Goal: Task Accomplishment & Management: Complete application form

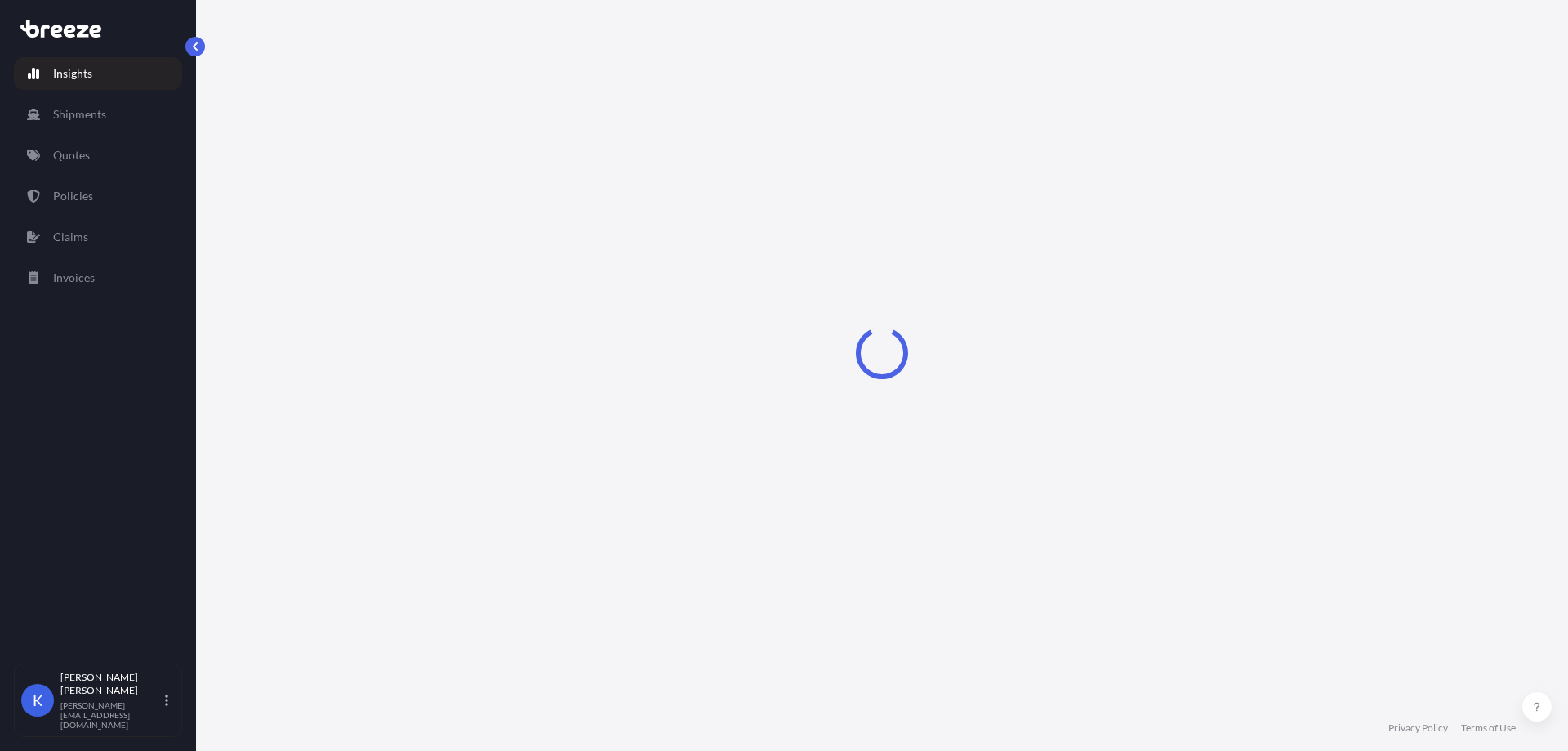
select select "2025"
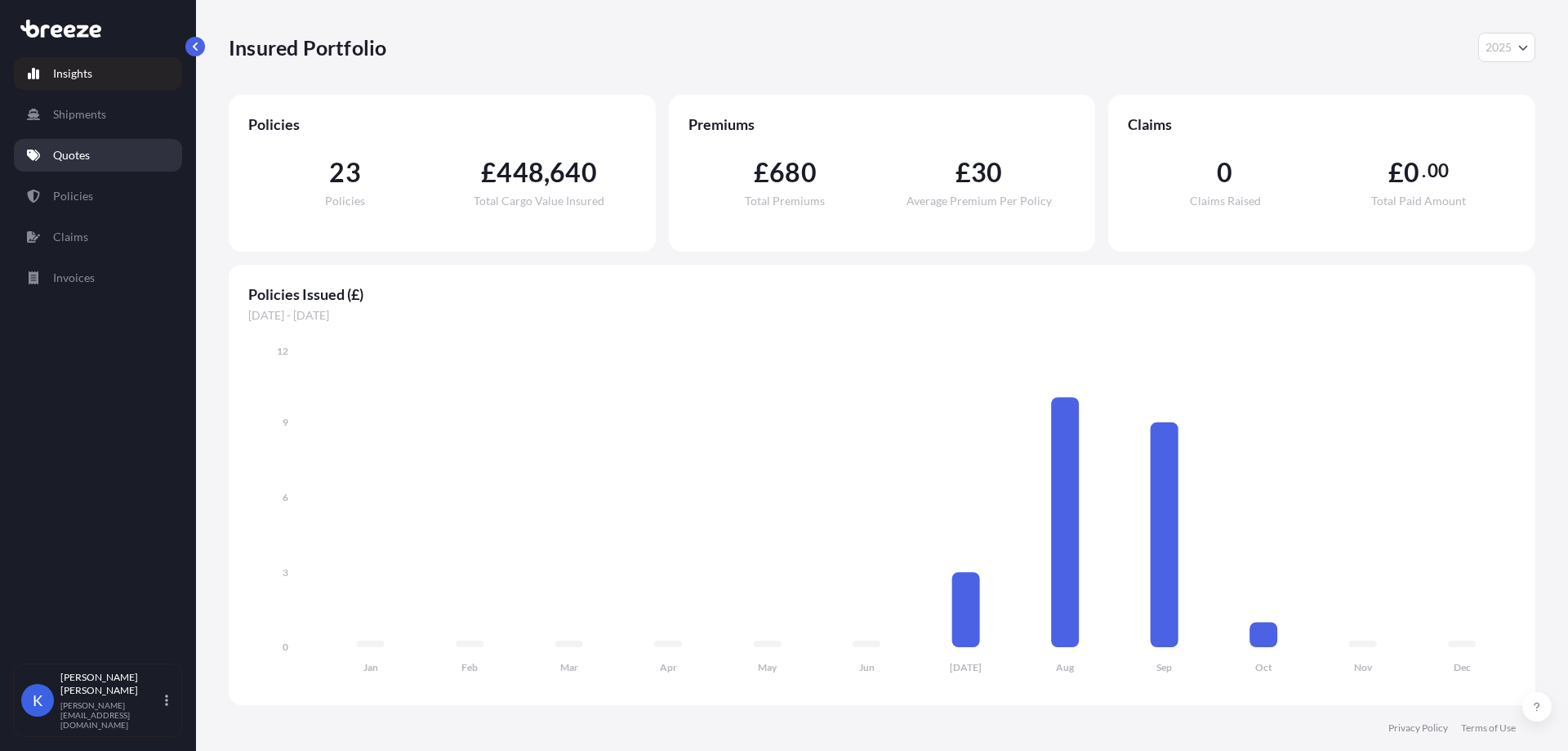
click at [97, 159] on link "Quotes" at bounding box center [98, 155] width 168 height 33
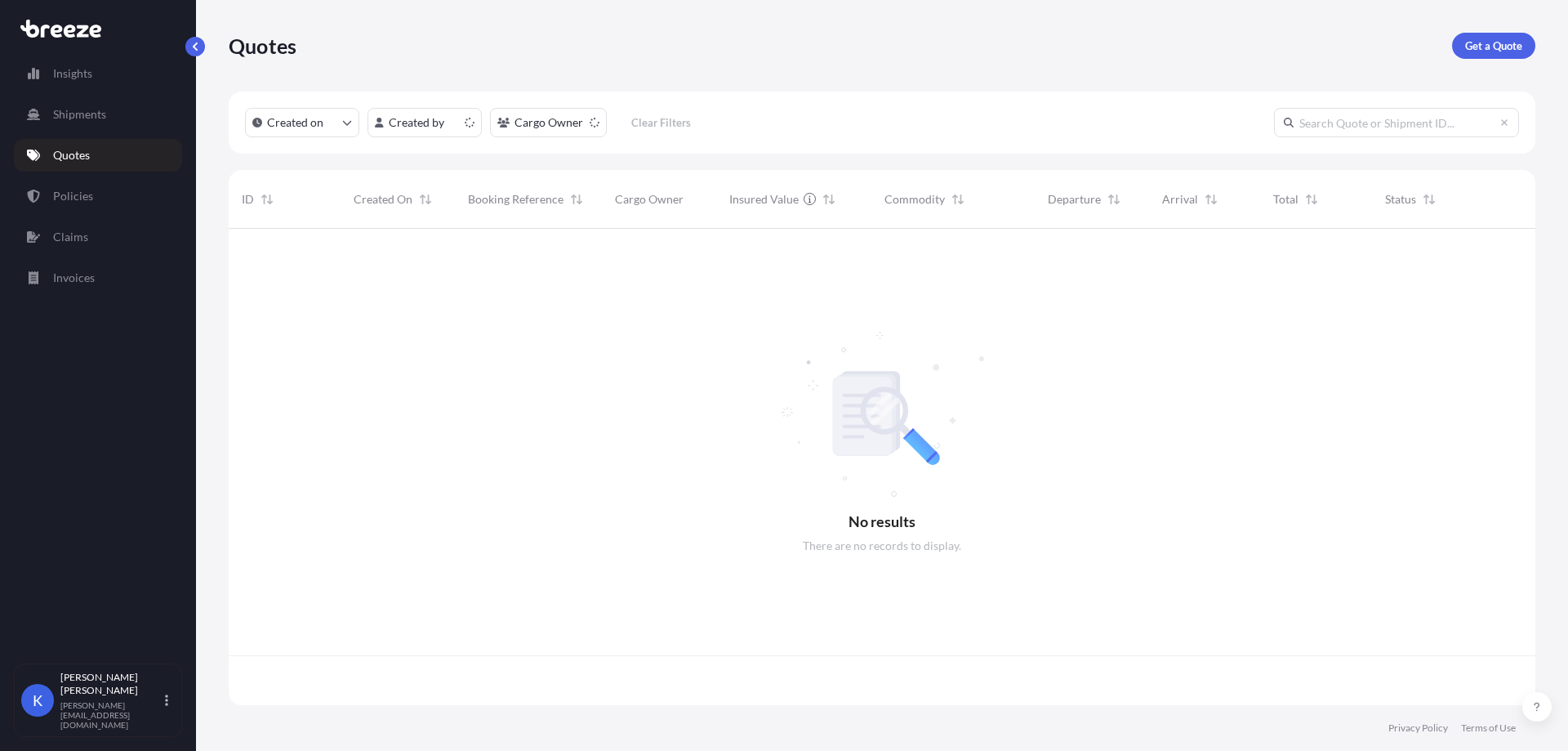
scroll to position [473, 1294]
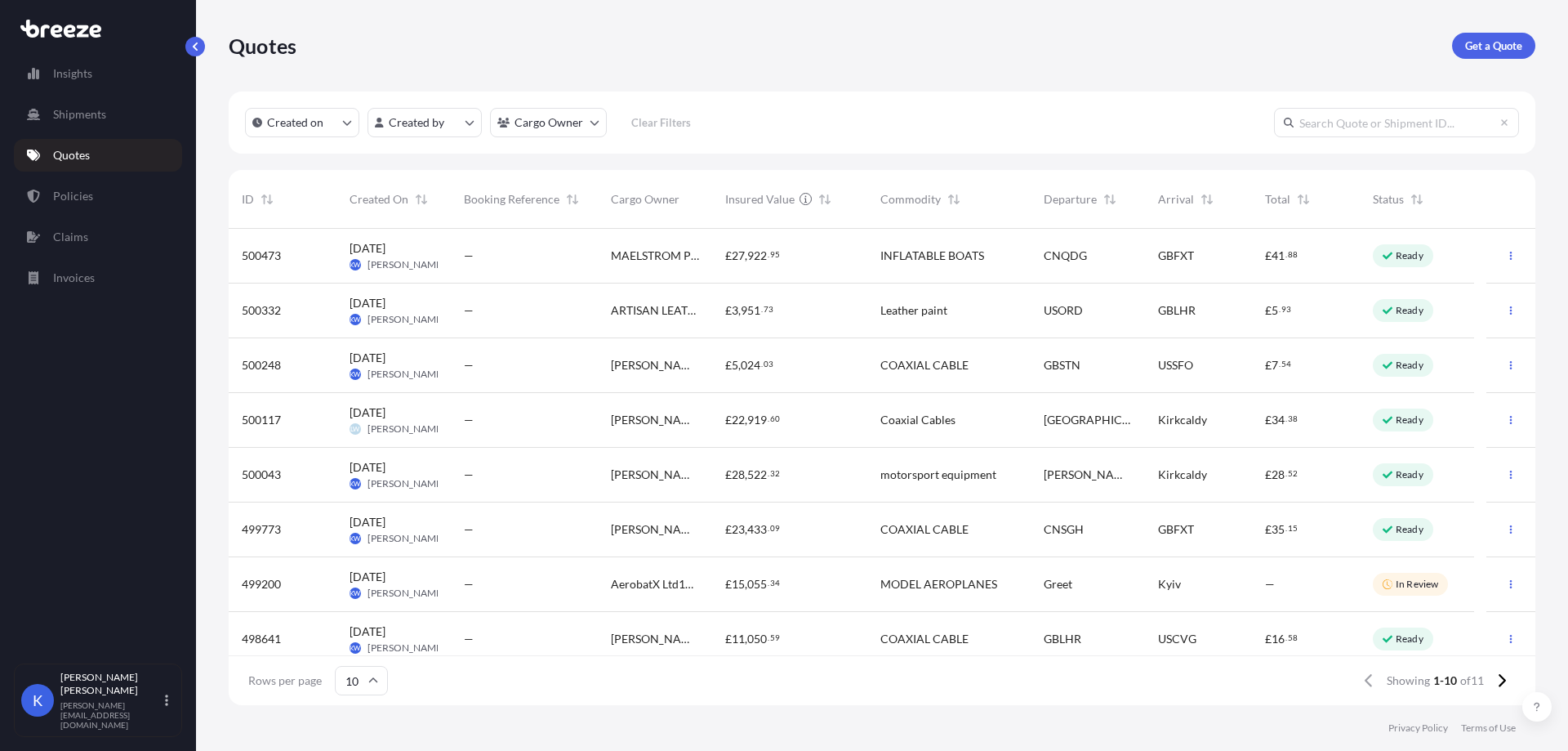
click at [521, 540] on div "—" at bounding box center [523, 530] width 147 height 55
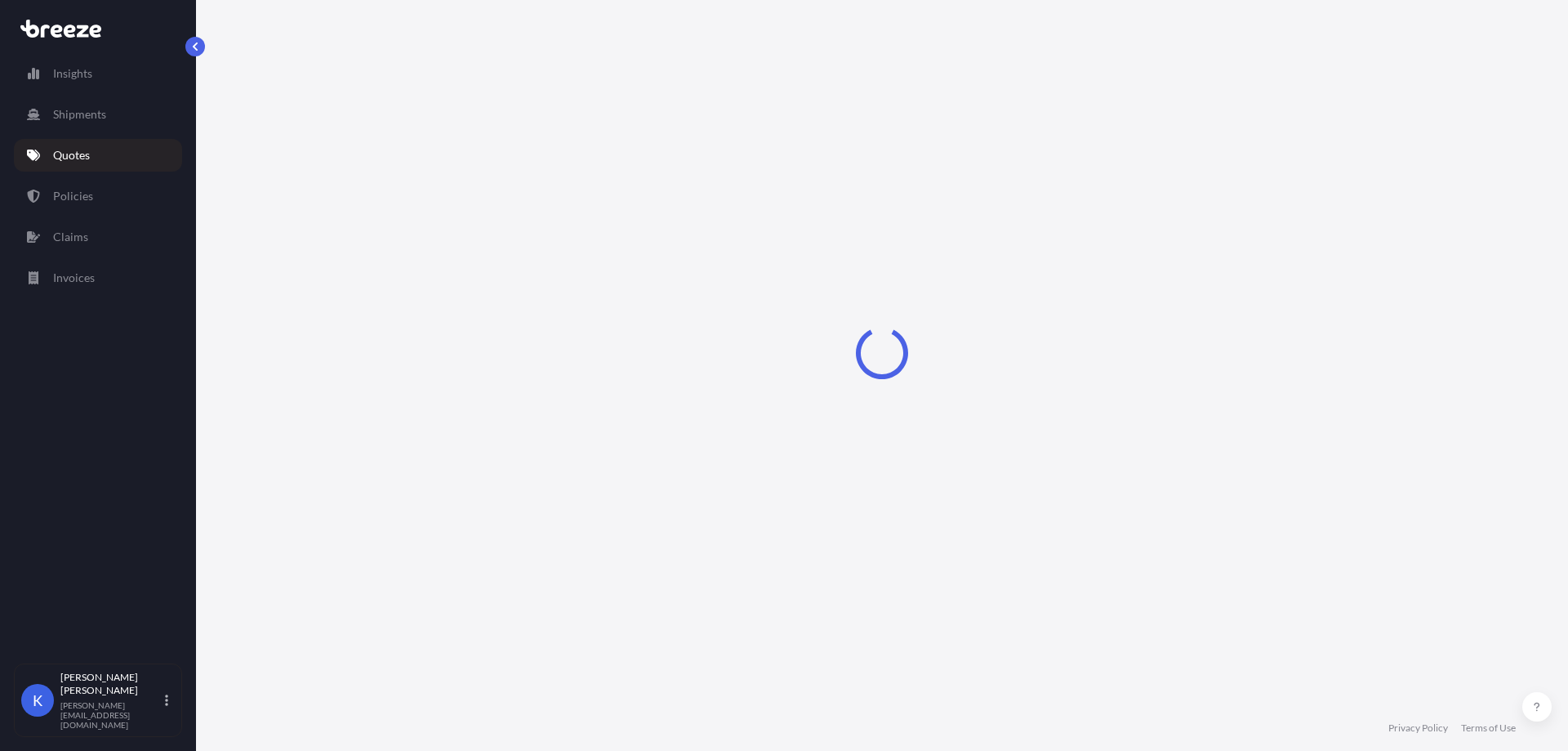
select select "Road"
select select "Sea"
select select "Road"
select select "1"
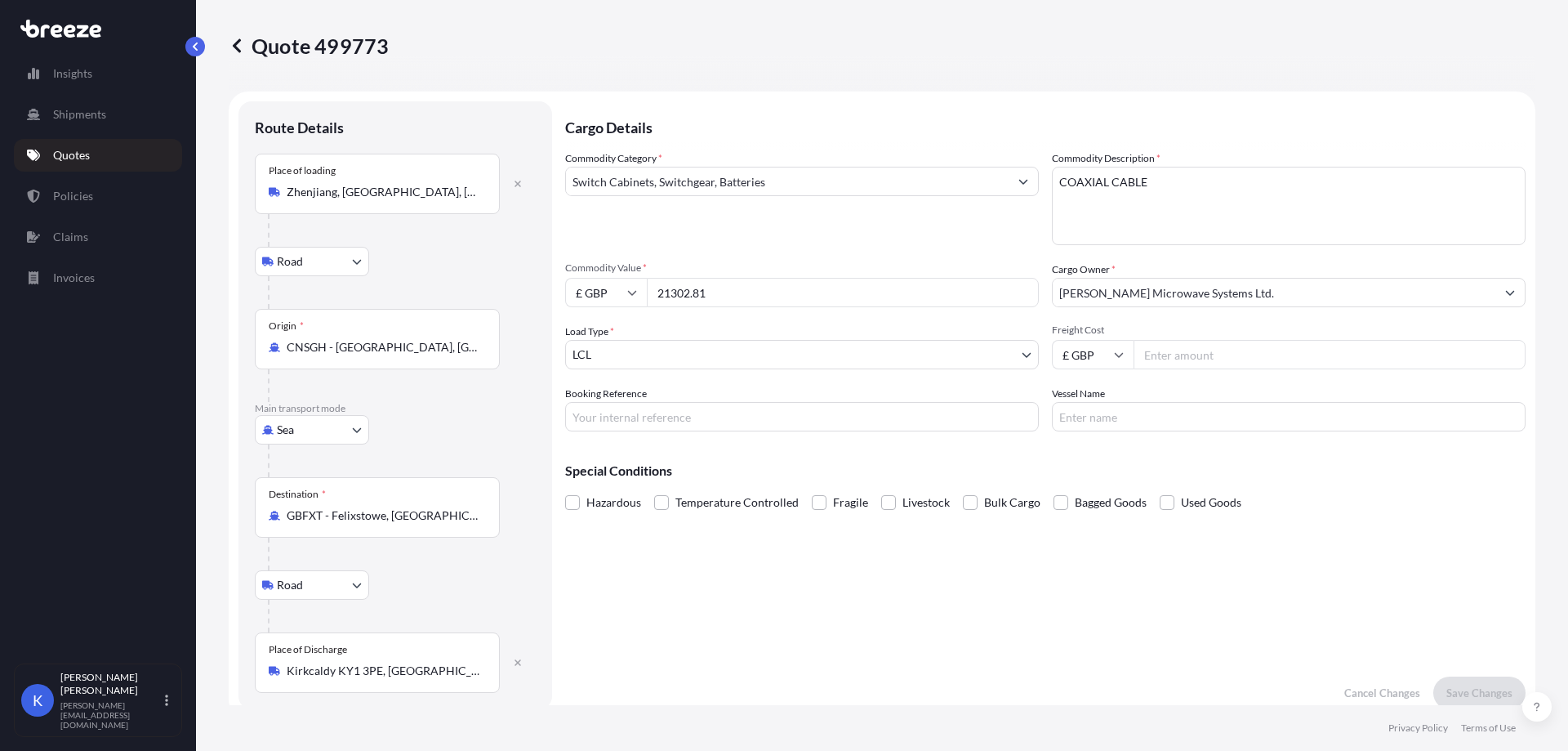
click at [243, 44] on icon at bounding box center [236, 45] width 16 height 16
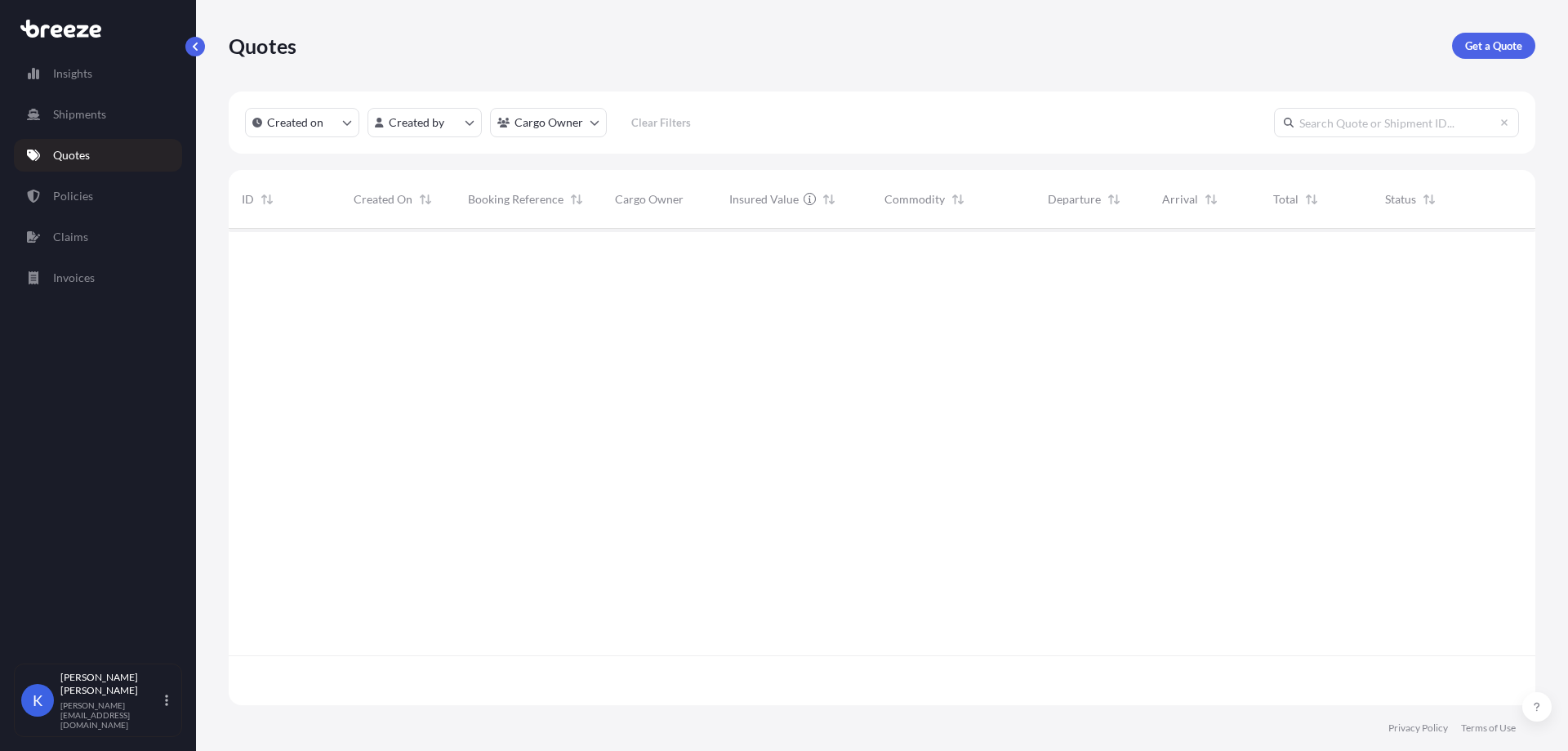
scroll to position [473, 1294]
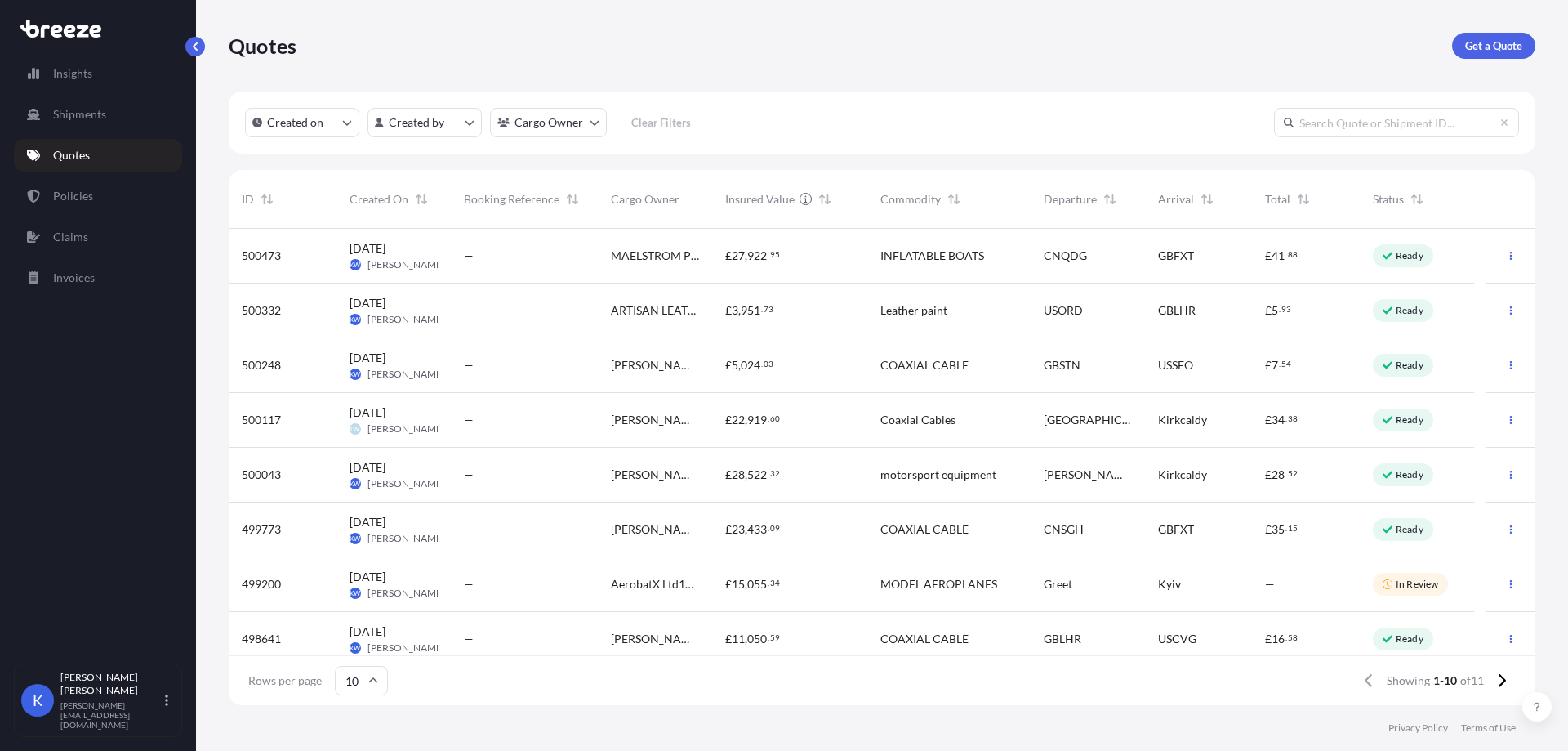
click at [521, 528] on div "—" at bounding box center [524, 529] width 121 height 16
select select "Road"
select select "Sea"
select select "Road"
select select "1"
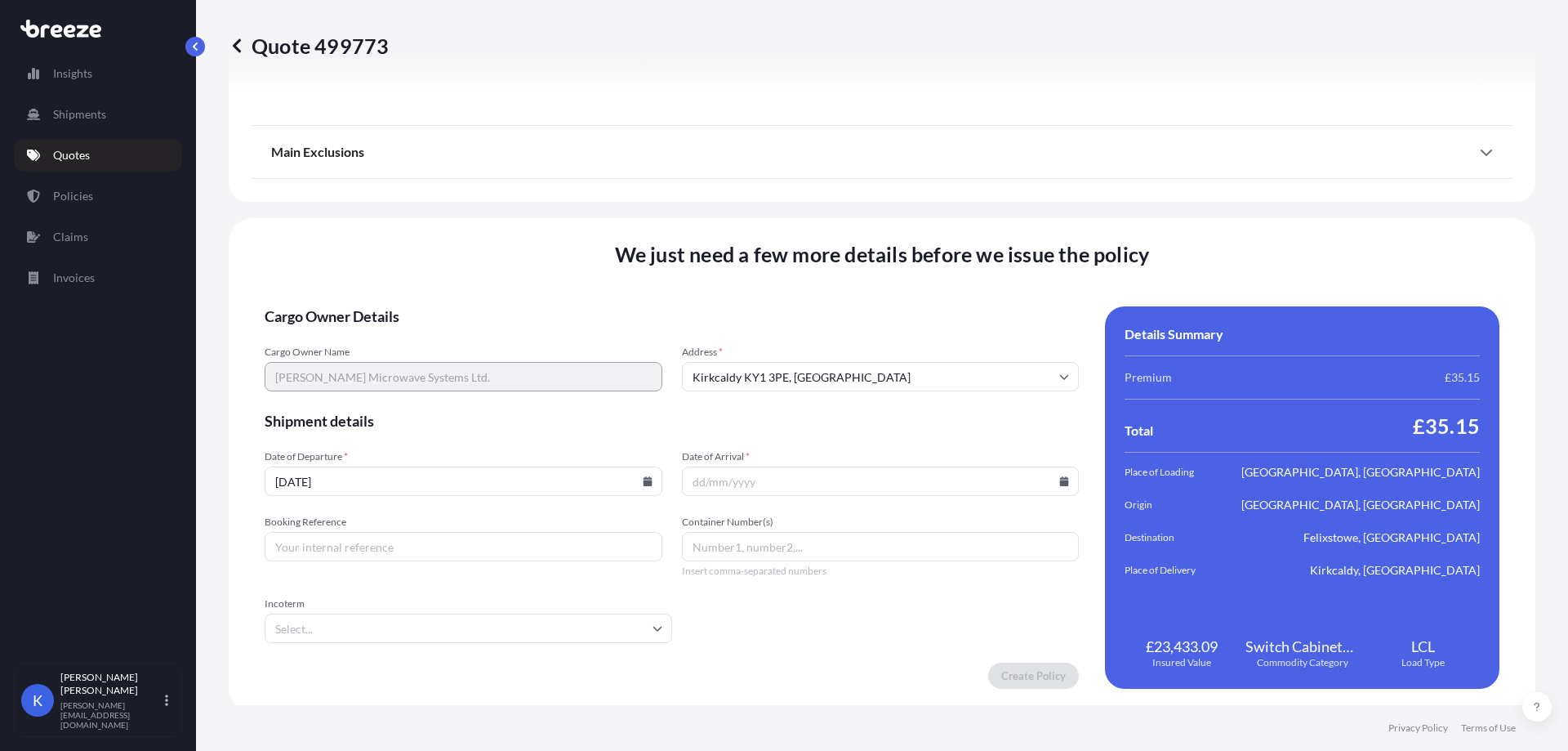
scroll to position [2149, 0]
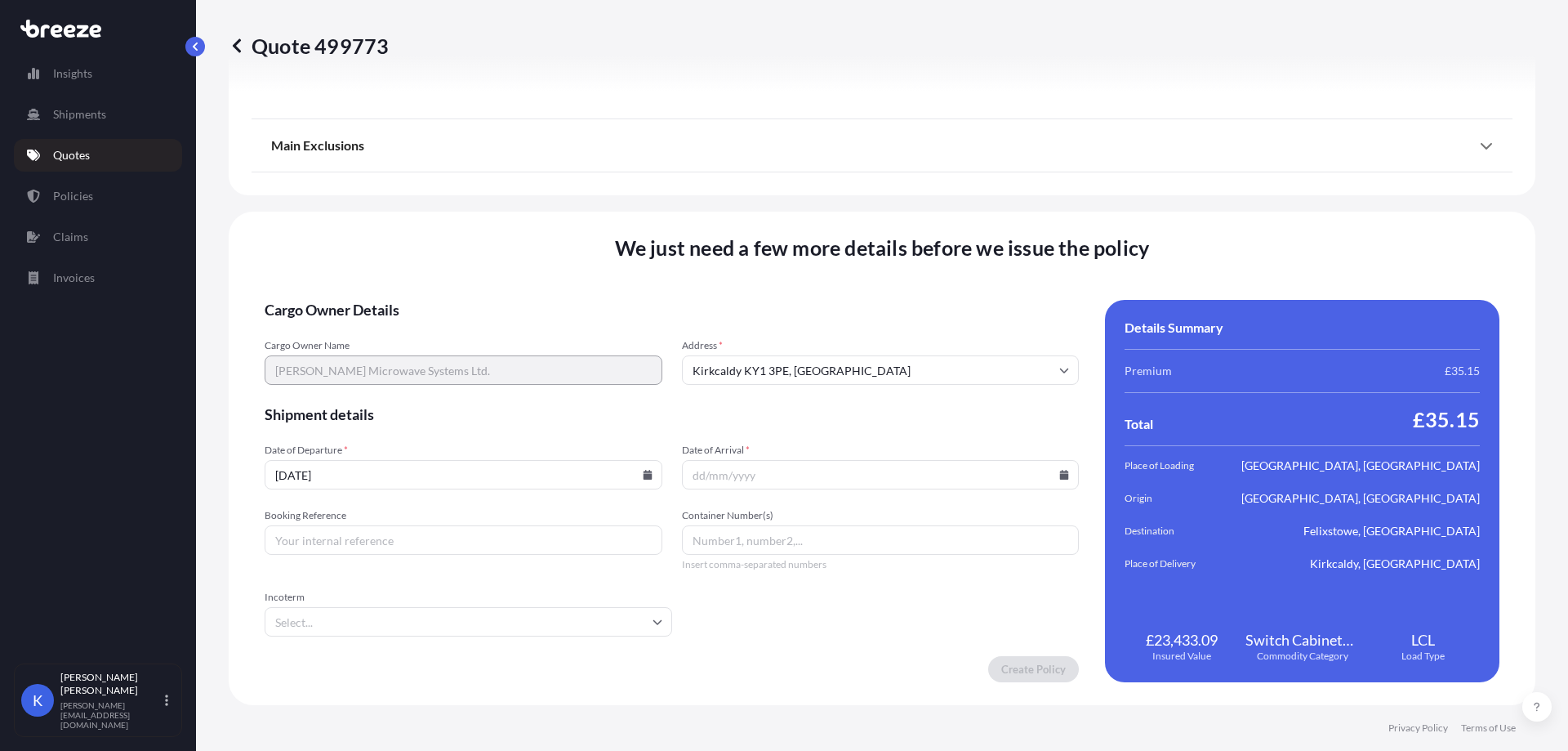
click at [808, 481] on input "Date of Arrival *" at bounding box center [881, 474] width 398 height 29
click at [844, 469] on input "Date of Arrival *" at bounding box center [881, 474] width 398 height 29
click at [1059, 485] on input "Date of Arrival *" at bounding box center [881, 474] width 398 height 29
click at [1059, 473] on icon at bounding box center [1063, 475] width 10 height 10
click at [793, 217] on icon at bounding box center [791, 221] width 5 height 9
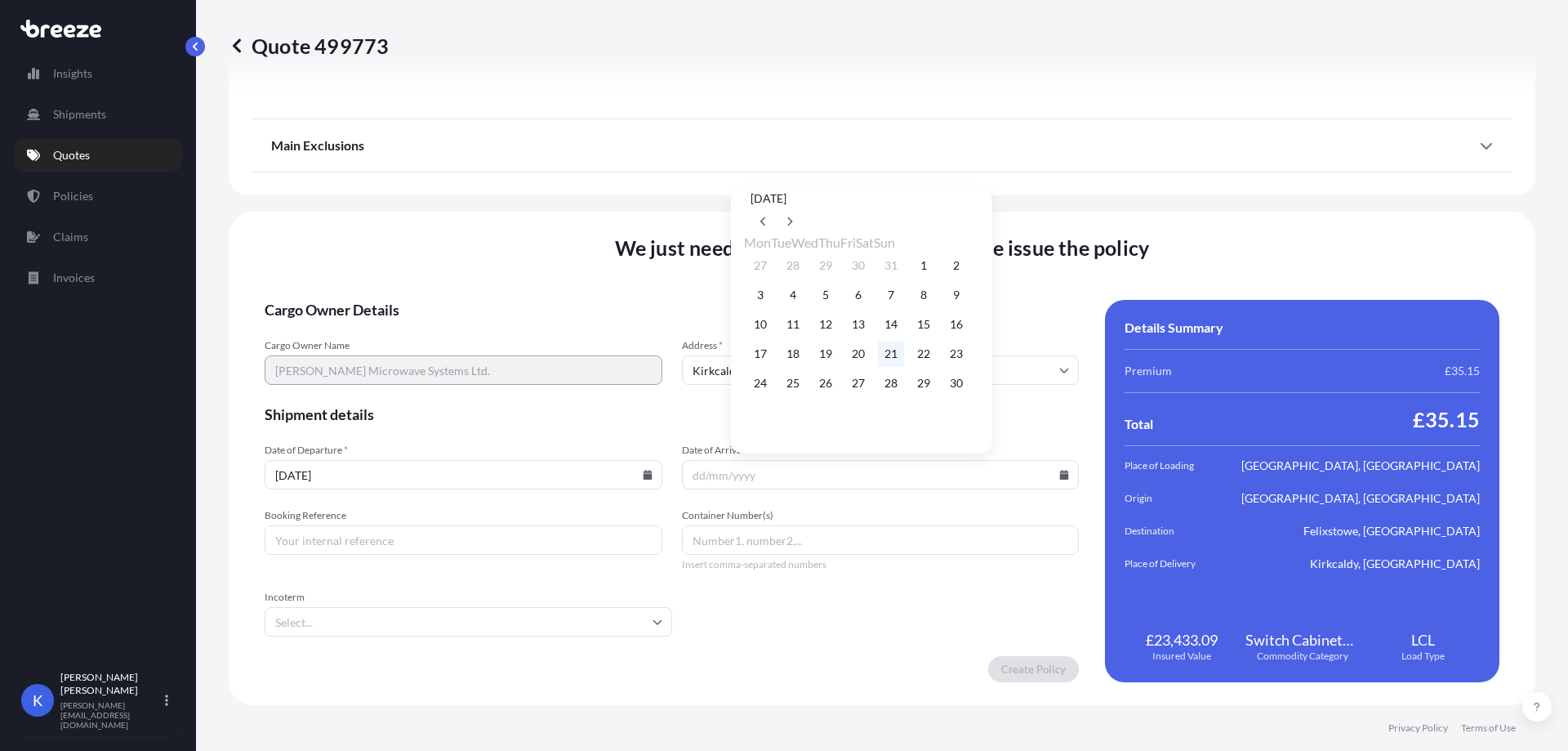
click at [904, 353] on button "21" at bounding box center [890, 353] width 26 height 26
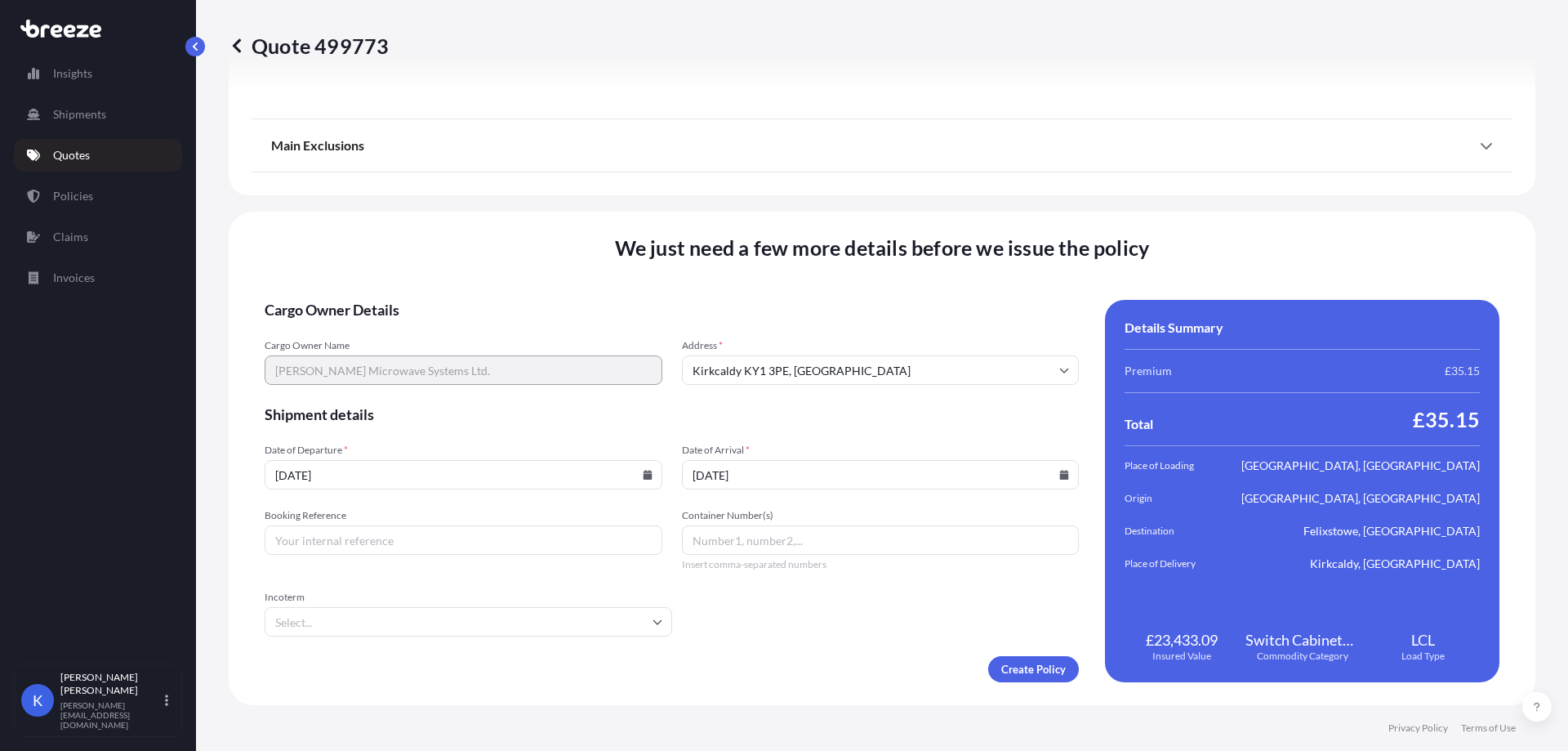
type input "[DATE]"
click at [410, 544] on input "Booking Reference" at bounding box center [464, 539] width 398 height 29
click at [510, 605] on div "Incoterm" at bounding box center [468, 613] width 408 height 45
type input "SIJ002413"
click at [455, 621] on input "Incoterm" at bounding box center [468, 621] width 408 height 29
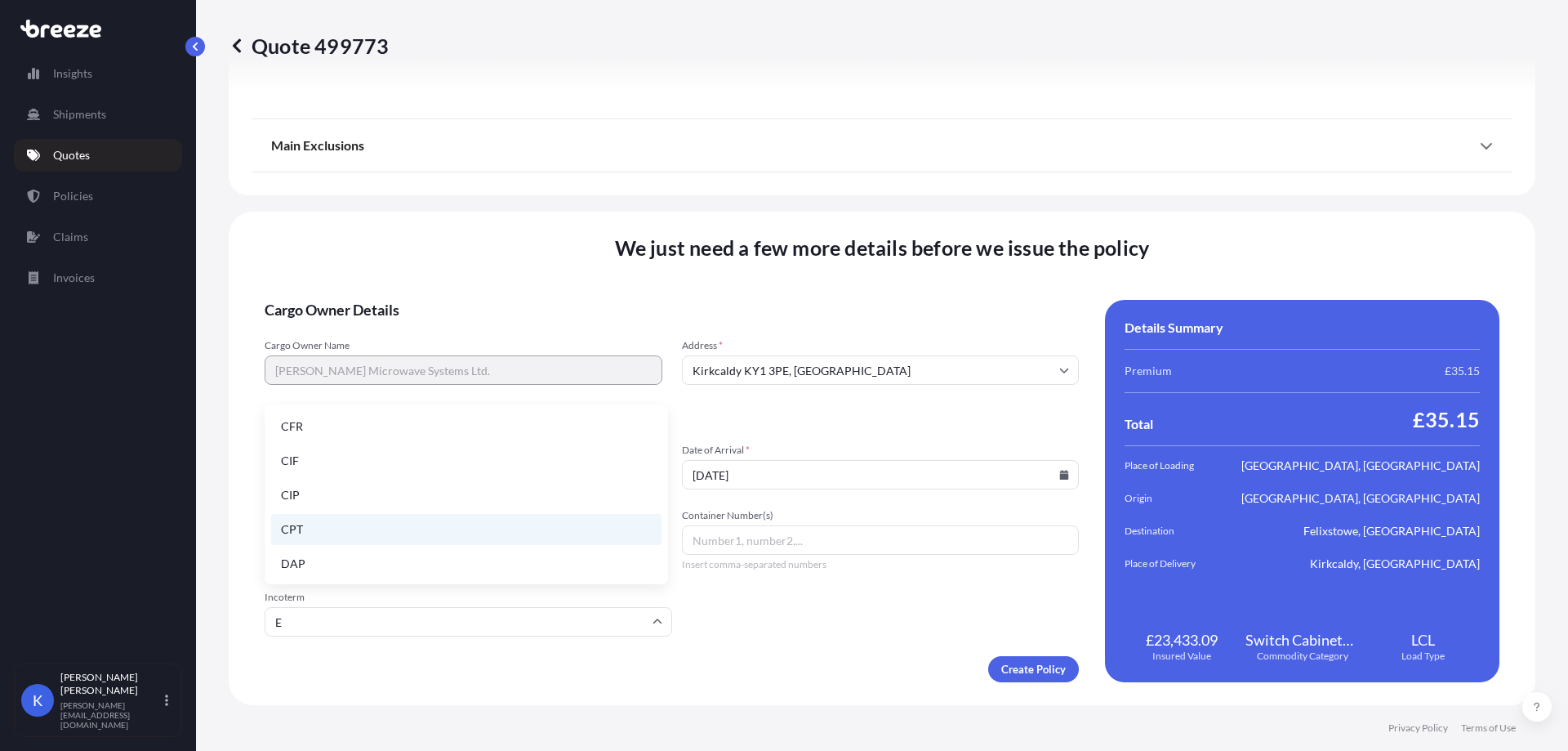
type input "EX"
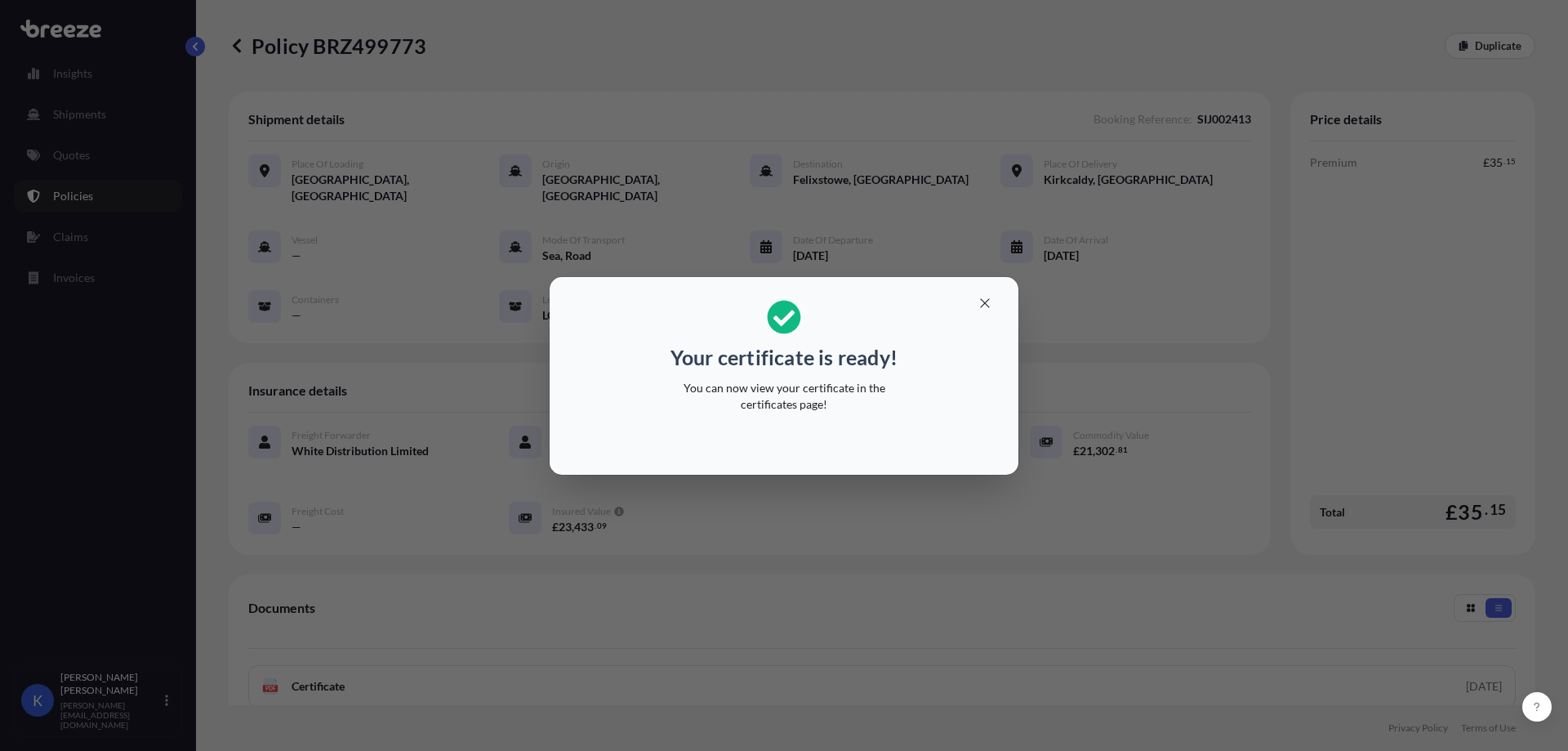
click at [878, 488] on div "Your certificate is ready! You can now view your certificate in the certificate…" at bounding box center [784, 375] width 1568 height 751
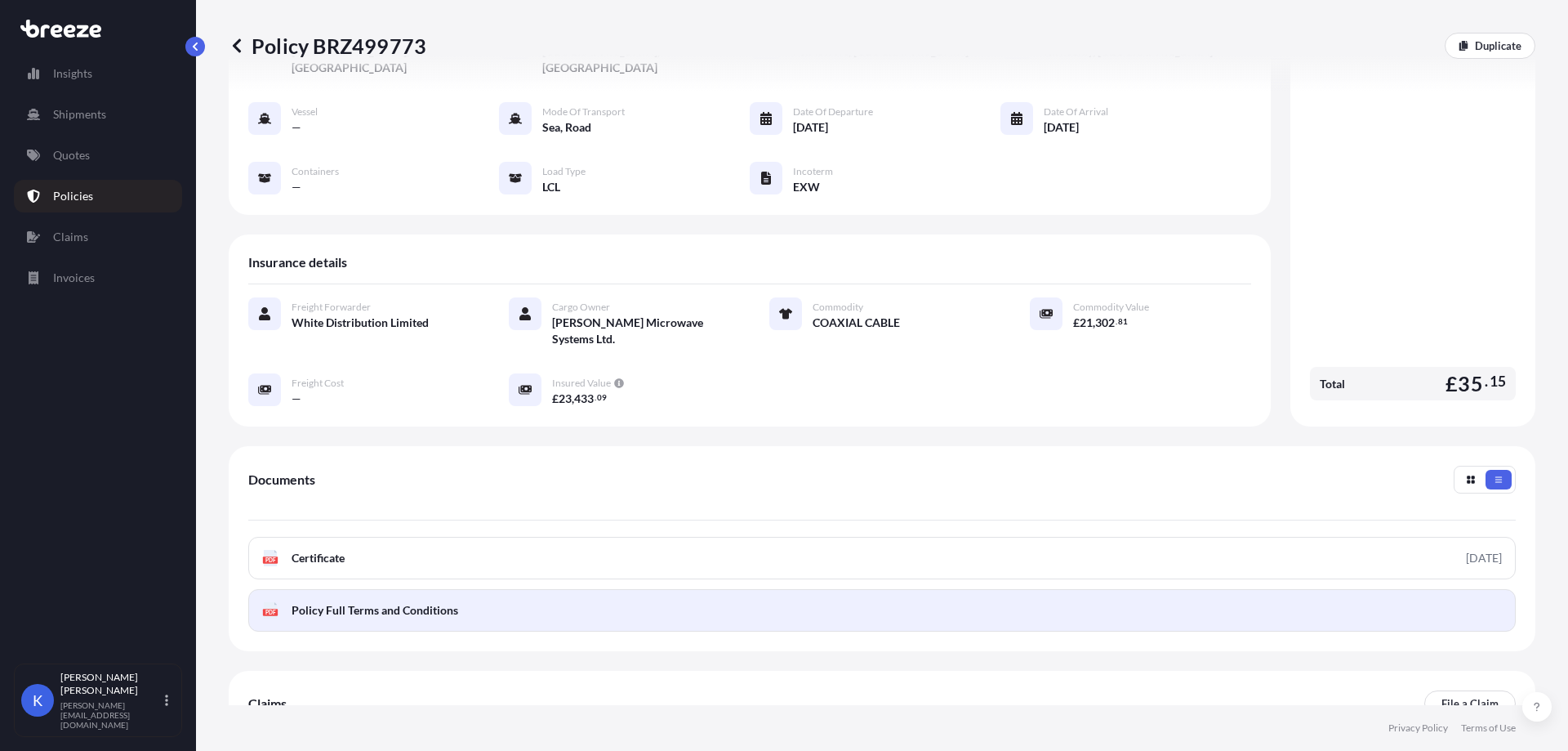
scroll to position [216, 0]
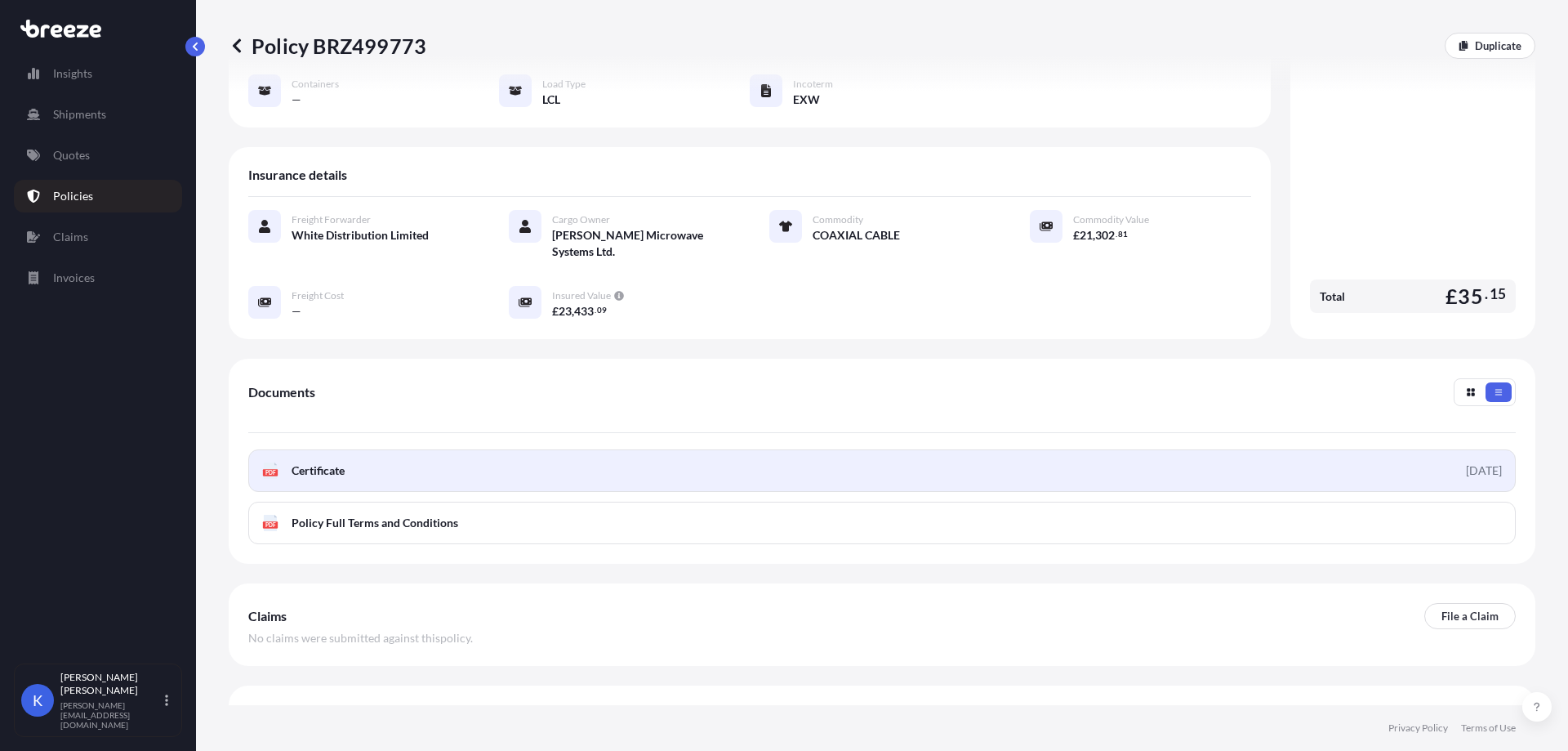
click at [551, 450] on link "PDF Certificate [DATE]" at bounding box center [881, 471] width 1268 height 43
